Goal: Register for event/course

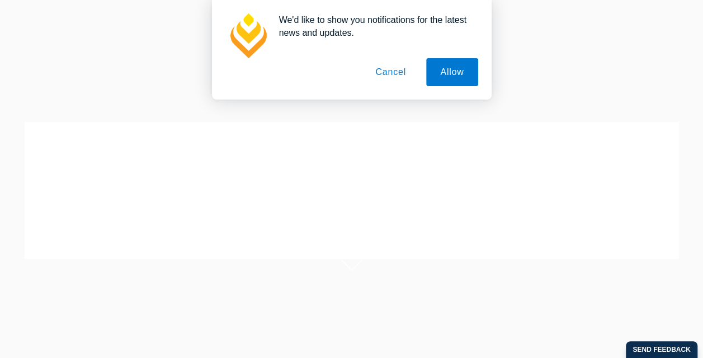
click at [386, 68] on button "Cancel" at bounding box center [390, 72] width 59 height 28
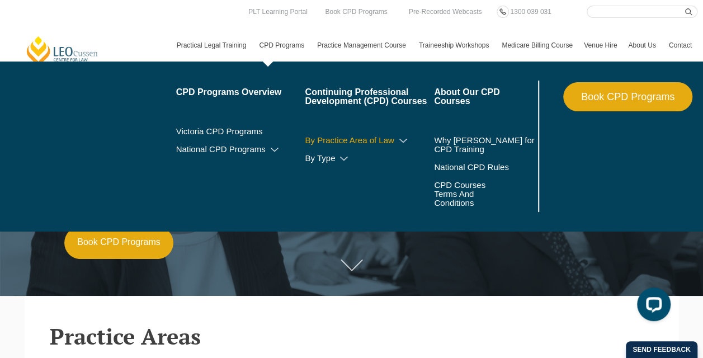
click at [359, 139] on link "By Practice Area of Law" at bounding box center [369, 140] width 129 height 9
click at [402, 138] on icon at bounding box center [403, 141] width 11 height 8
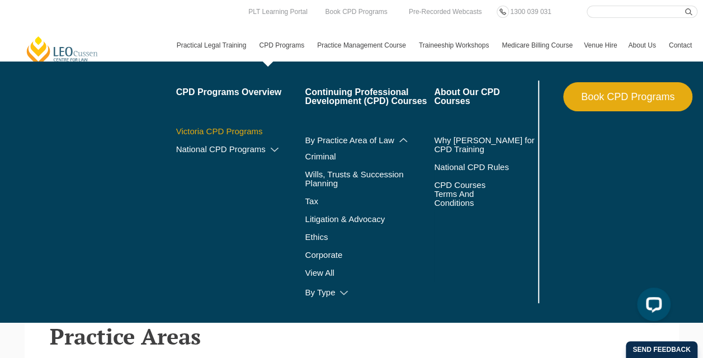
click at [234, 129] on link "Victoria CPD Programs" at bounding box center [240, 131] width 129 height 9
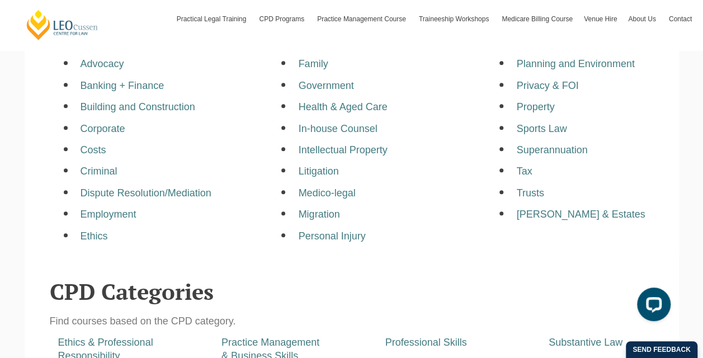
scroll to position [336, 0]
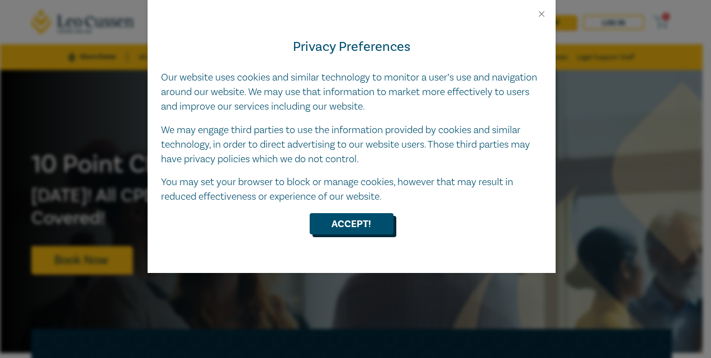
click at [372, 228] on button "Accept!" at bounding box center [352, 223] width 84 height 21
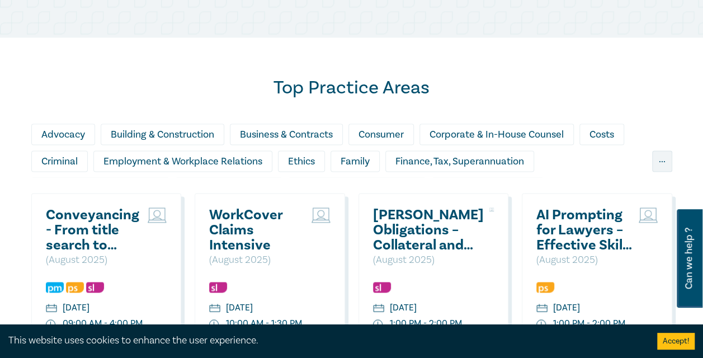
scroll to position [671, 0]
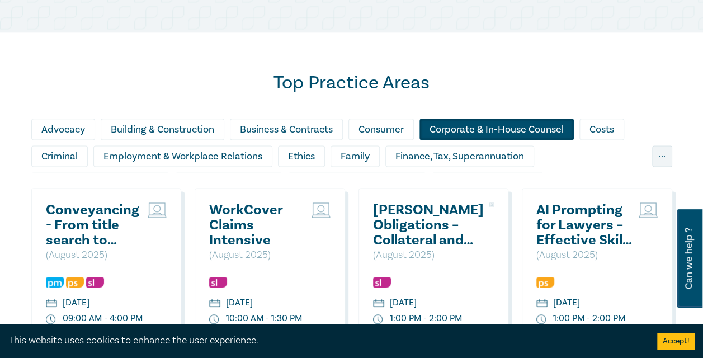
click at [489, 124] on div "Corporate & In-House Counsel" at bounding box center [496, 129] width 154 height 21
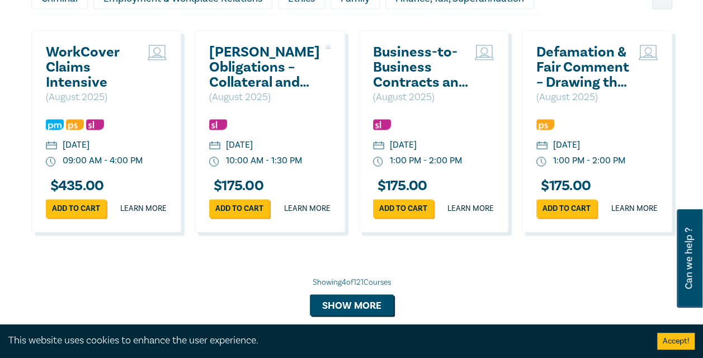
scroll to position [839, 0]
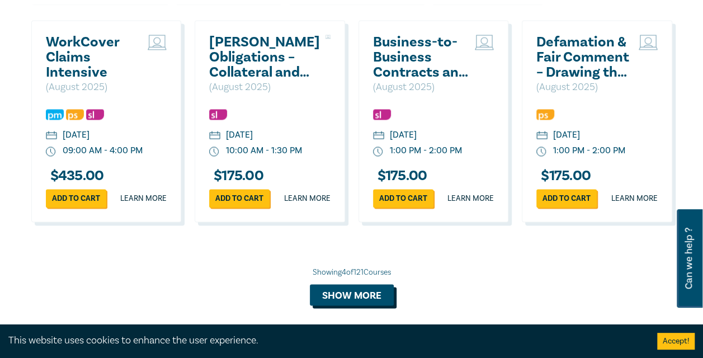
click at [369, 289] on button "Show more" at bounding box center [352, 294] width 84 height 21
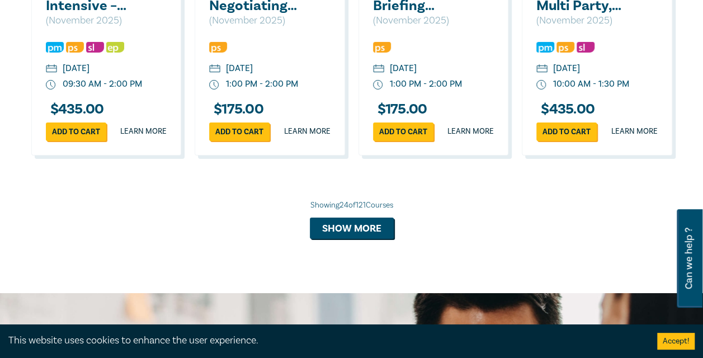
scroll to position [2013, 0]
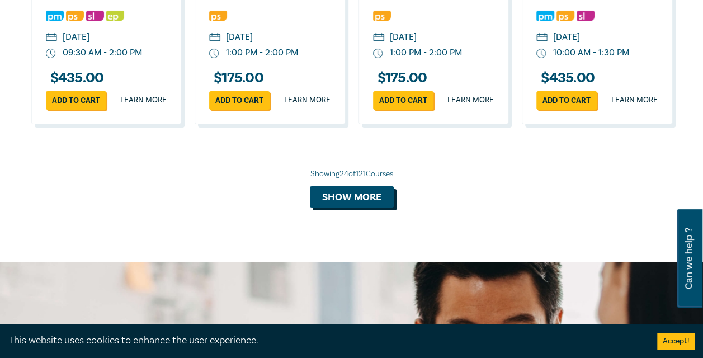
click at [361, 207] on button "Show more" at bounding box center [352, 196] width 84 height 21
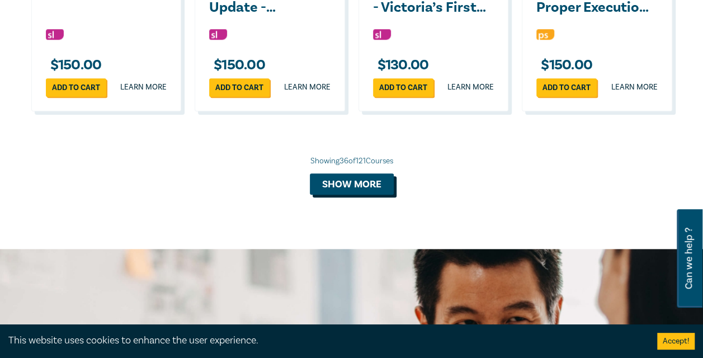
scroll to position [2628, 0]
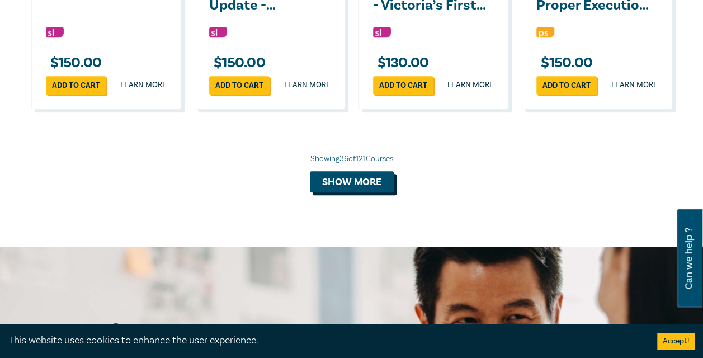
click at [319, 192] on button "Show more" at bounding box center [352, 181] width 84 height 21
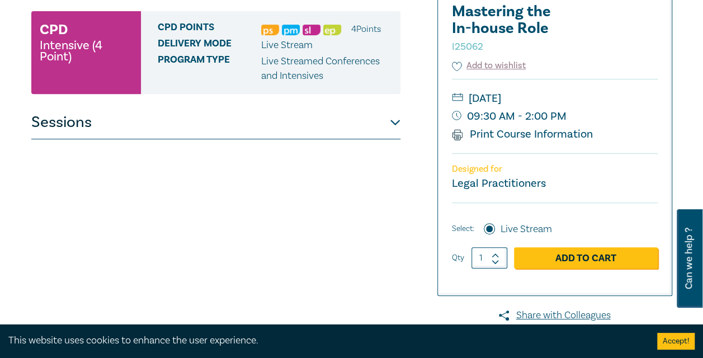
scroll to position [168, 0]
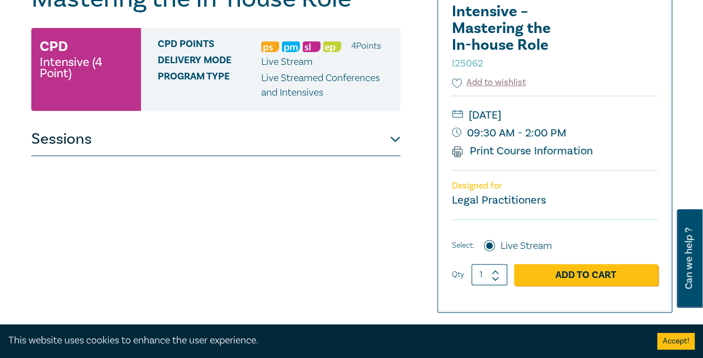
click at [339, 144] on button "Sessions" at bounding box center [215, 139] width 369 height 34
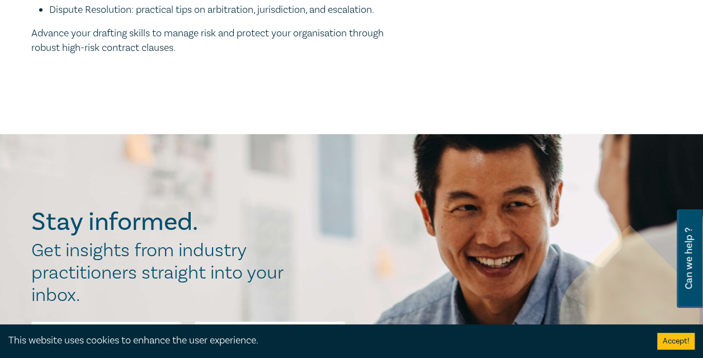
scroll to position [1622, 0]
